Goal: Task Accomplishment & Management: Manage account settings

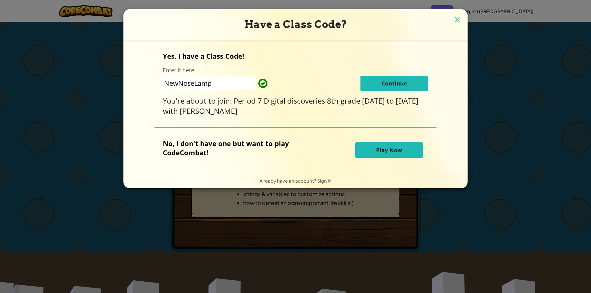
click at [453, 19] on img at bounding box center [457, 19] width 8 height 9
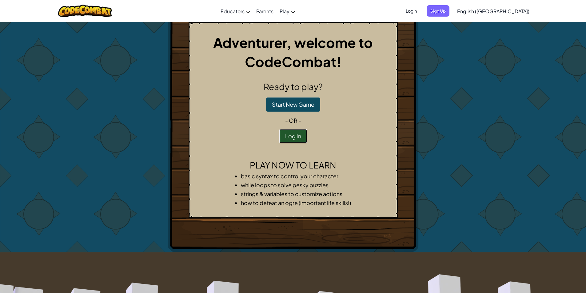
click at [293, 139] on button "Log In" at bounding box center [293, 136] width 28 height 14
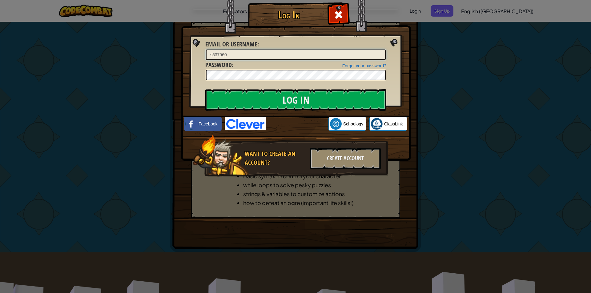
type input "s537960"
click link "Forgot your password?" at bounding box center [364, 65] width 44 height 5
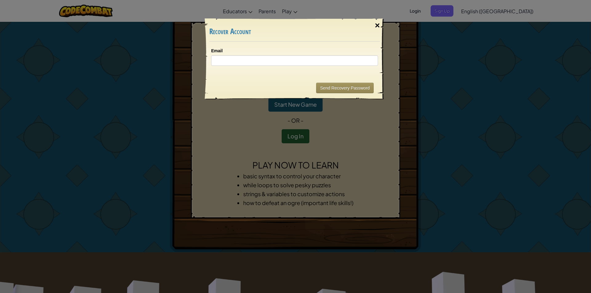
click at [373, 26] on div "×" at bounding box center [377, 26] width 14 height 18
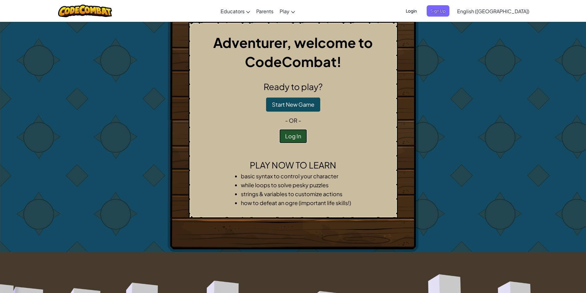
click at [296, 135] on button "Log In" at bounding box center [293, 136] width 28 height 14
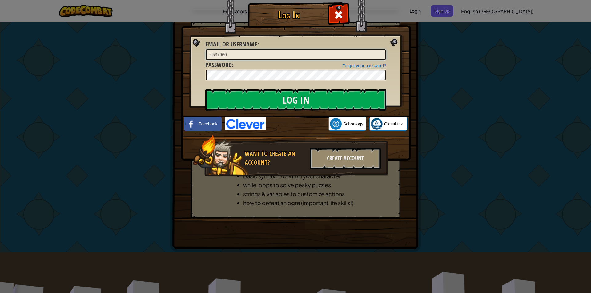
type input "s537960"
click at [252, 98] on input "Log In" at bounding box center [295, 100] width 181 height 22
